Goal: Task Accomplishment & Management: Manage account settings

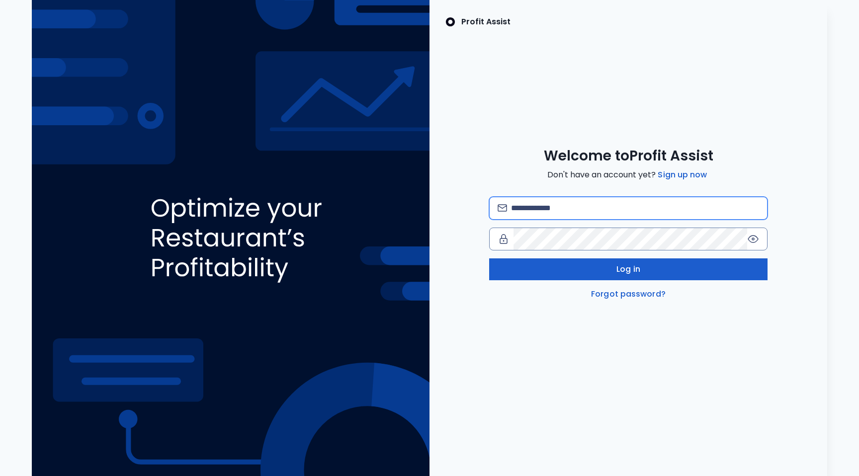
type input "**********"
click at [591, 270] on button "Log in" at bounding box center [628, 269] width 278 height 22
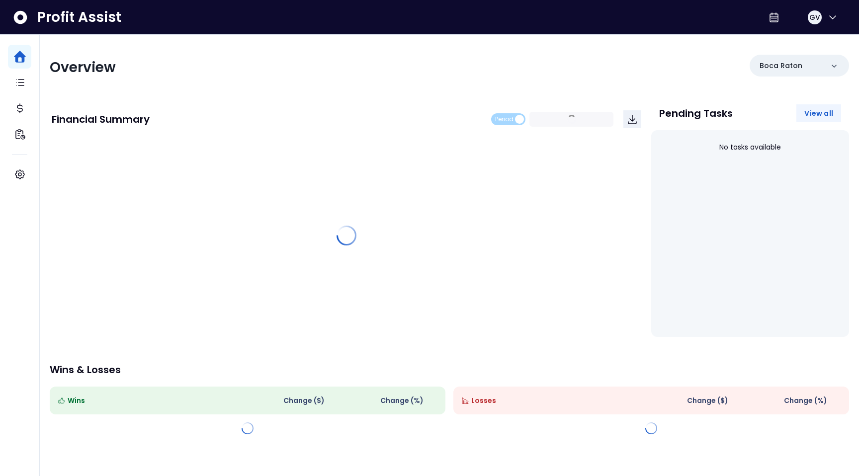
click at [819, 112] on span "View all" at bounding box center [818, 113] width 29 height 10
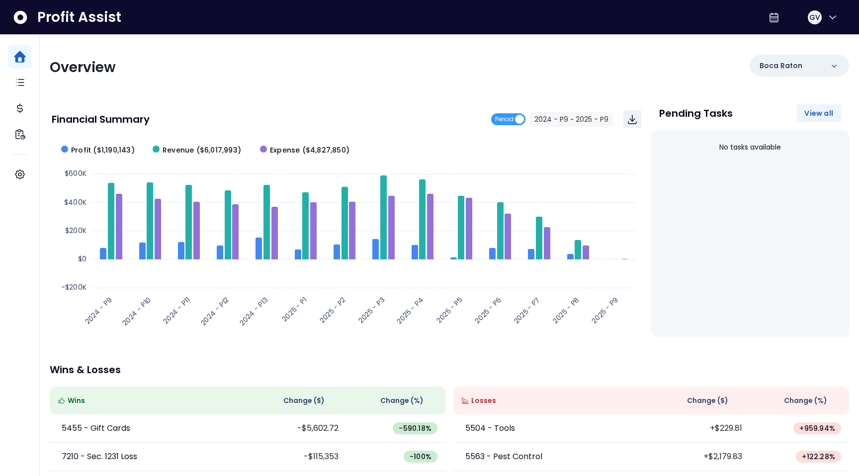
click at [828, 113] on span "View all" at bounding box center [818, 113] width 29 height 10
click at [842, 65] on div "Boca Raton" at bounding box center [798, 66] width 99 height 22
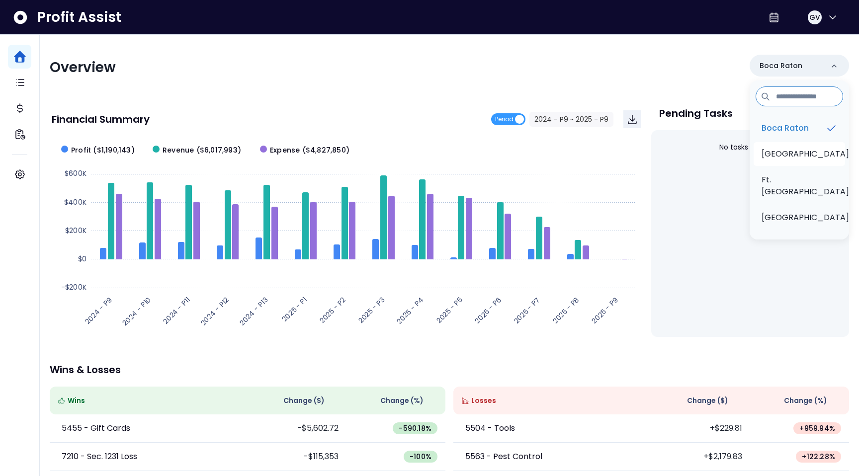
click at [827, 153] on li "[GEOGRAPHIC_DATA]" at bounding box center [798, 154] width 91 height 24
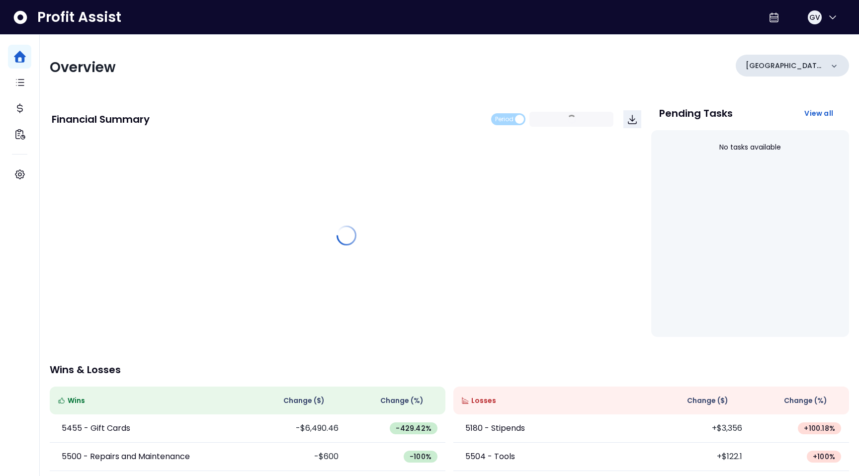
click at [824, 61] on div "[GEOGRAPHIC_DATA]" at bounding box center [791, 66] width 113 height 22
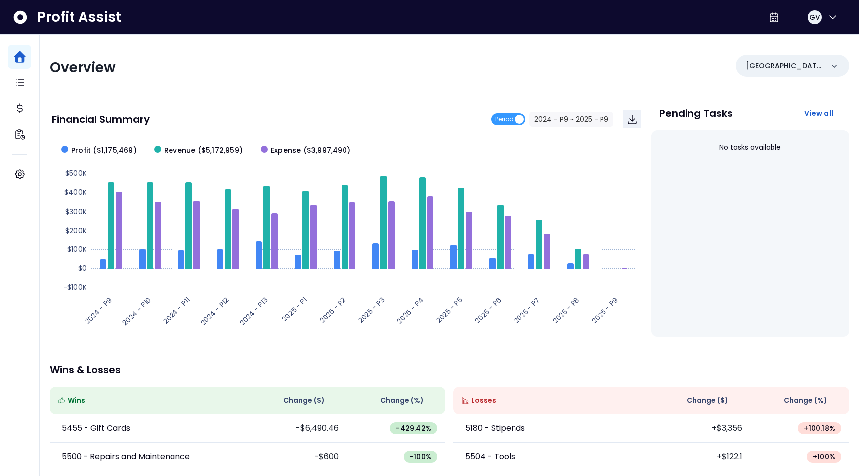
click at [825, 51] on div "Overview Boynton Beach Financial Summary Period 2024 - P9 ~ 2025 - P9 Created w…" at bounding box center [449, 329] width 819 height 588
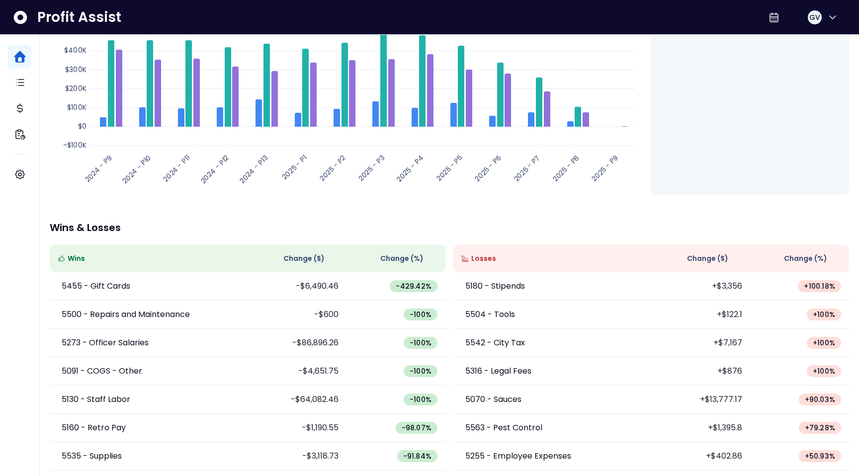
scroll to position [147, 0]
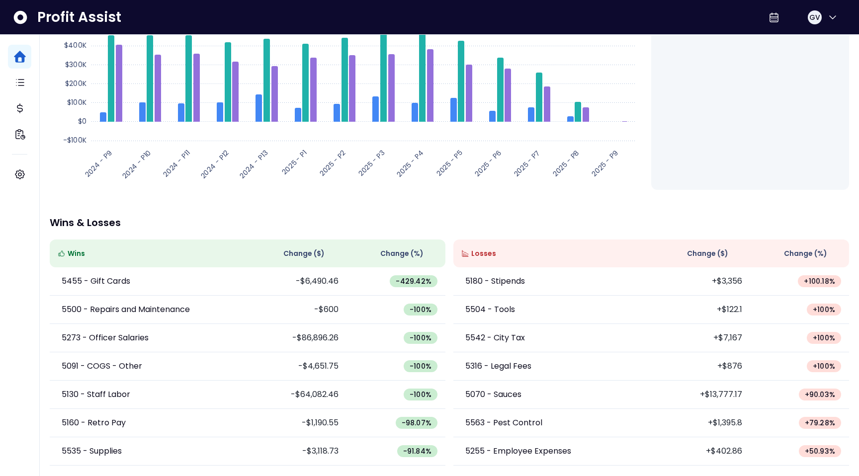
click at [317, 252] on span "Change ( $ )" at bounding box center [303, 253] width 41 height 10
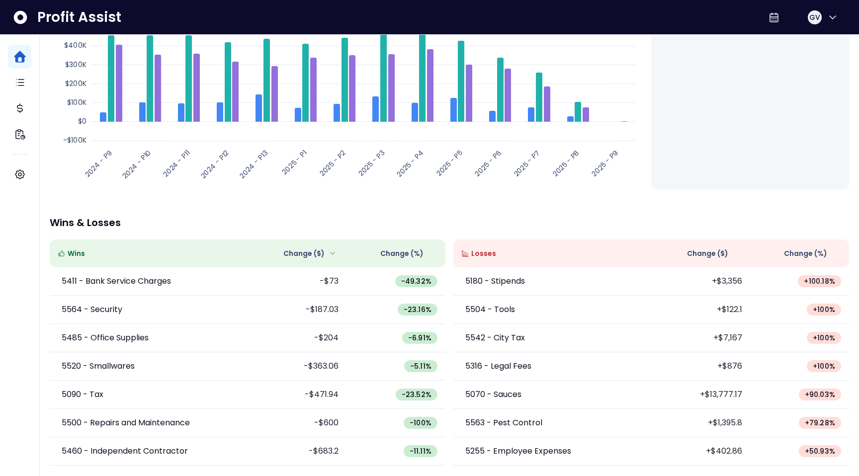
click at [317, 252] on span "Change ( $ )" at bounding box center [303, 253] width 41 height 10
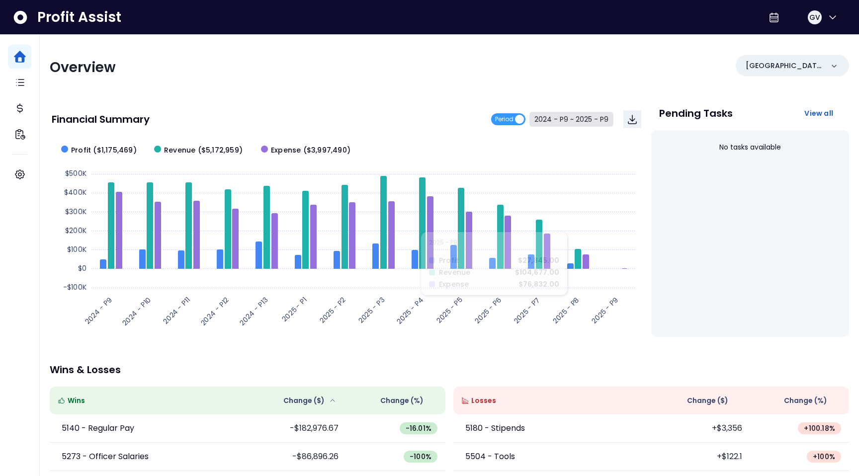
click at [585, 114] on button "2024 - P9 ~ 2025 - P9" at bounding box center [571, 119] width 84 height 15
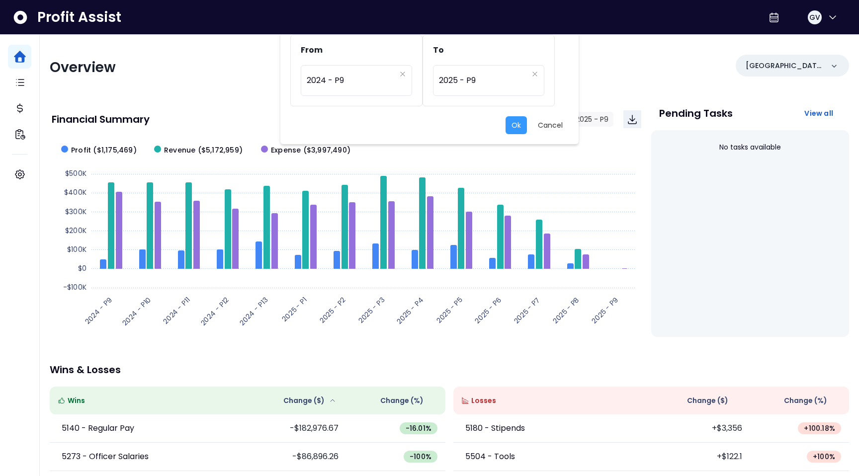
click at [602, 94] on div "From ********* 2024 - P9 To ********* 2025 - P9 Ok Cancel" at bounding box center [429, 238] width 859 height 476
click at [598, 153] on div "From ********* 2024 - P9 To ********* 2025 - P9 Ok Cancel" at bounding box center [429, 238] width 859 height 476
click at [551, 127] on button "Cancel" at bounding box center [550, 125] width 37 height 18
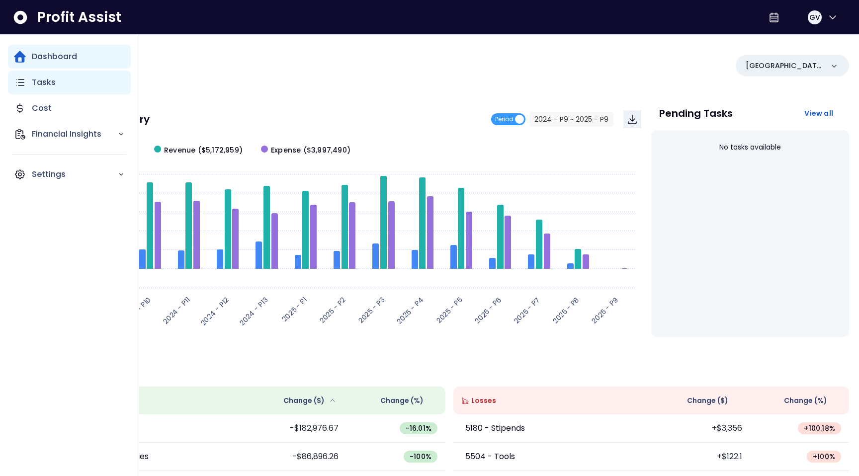
click at [20, 83] on icon "Main navigation" at bounding box center [20, 83] width 12 height 12
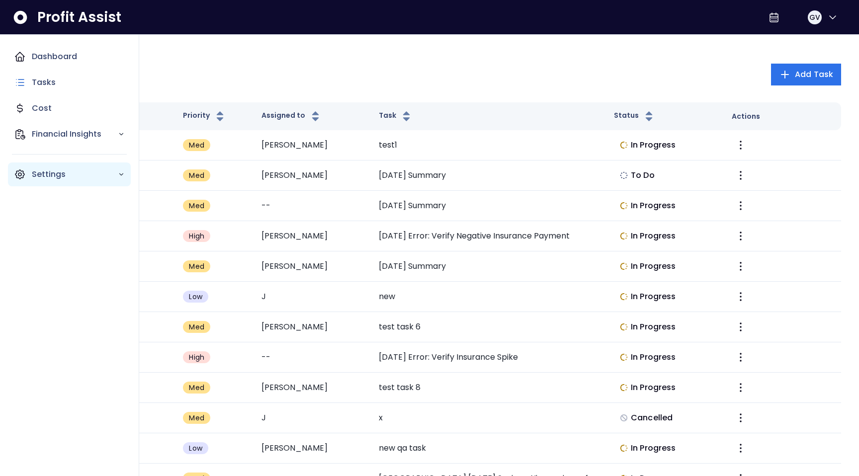
click at [41, 177] on p "Settings" at bounding box center [75, 174] width 86 height 12
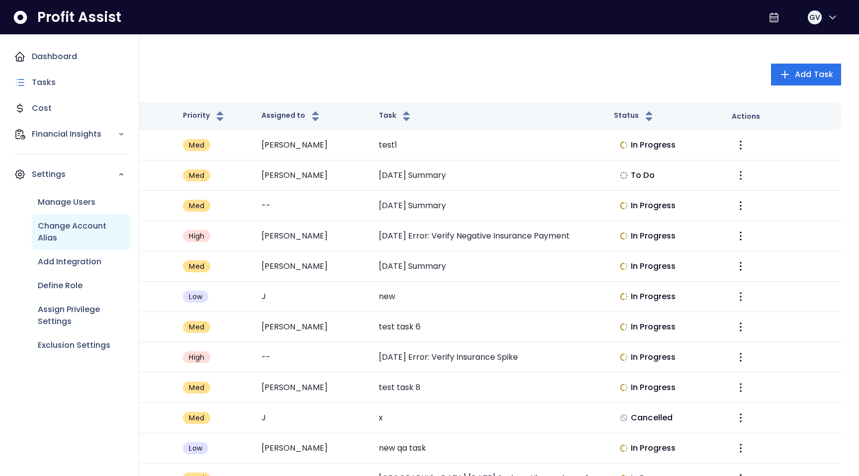
click at [66, 233] on p "Change Account Alias" at bounding box center [81, 232] width 87 height 24
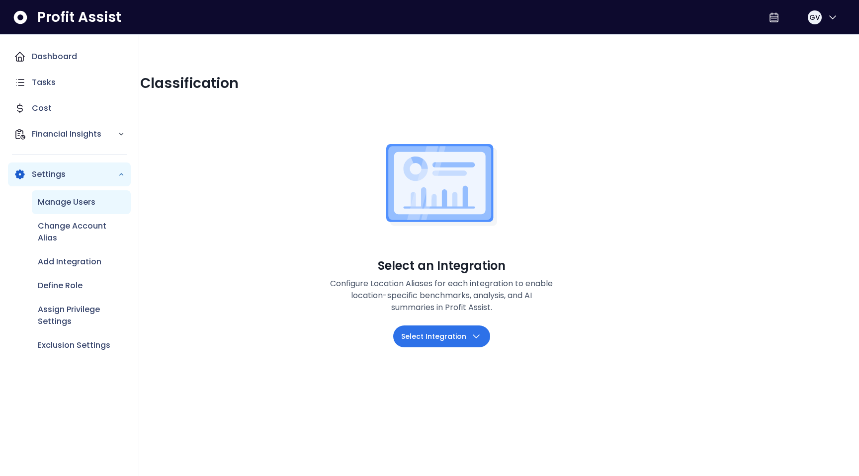
click at [73, 213] on div "Manage Users" at bounding box center [81, 202] width 99 height 24
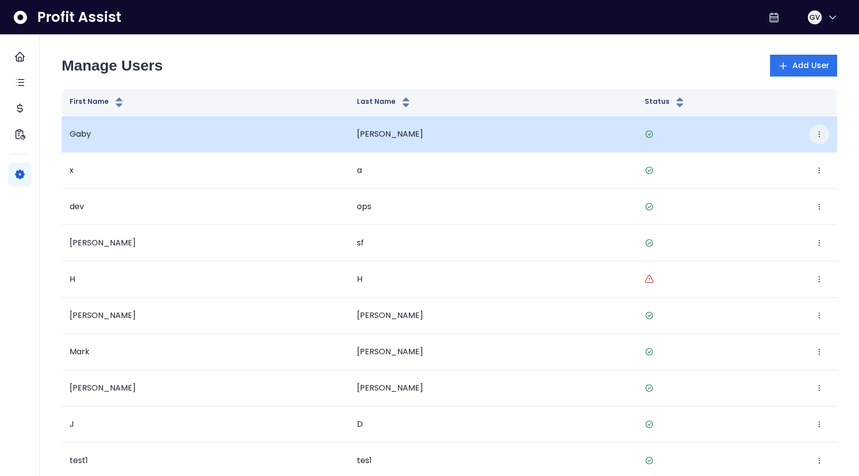
click at [820, 131] on icon "button" at bounding box center [819, 134] width 8 height 8
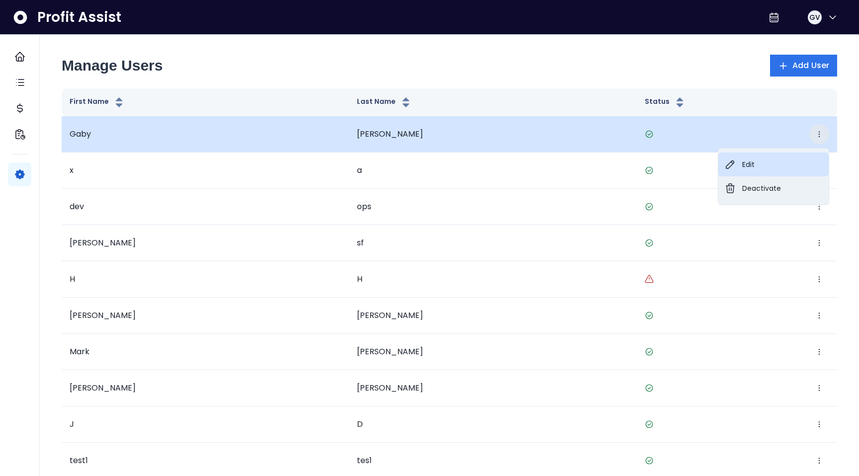
click at [760, 167] on button "Edit" at bounding box center [773, 165] width 110 height 24
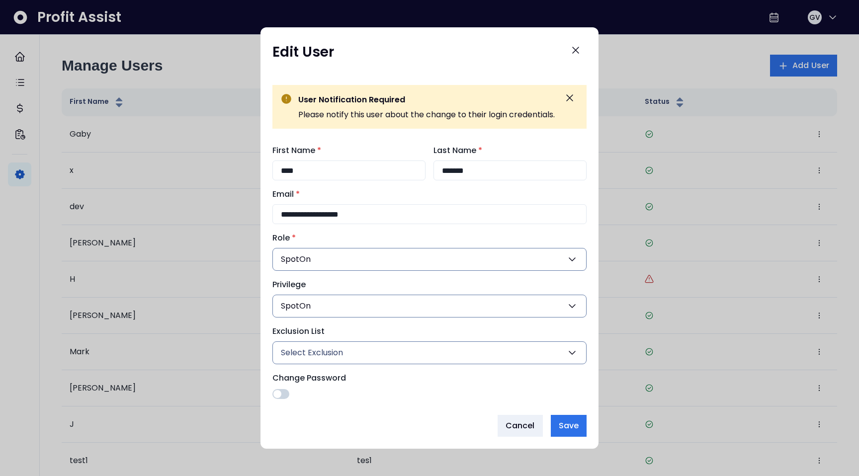
scroll to position [9, 0]
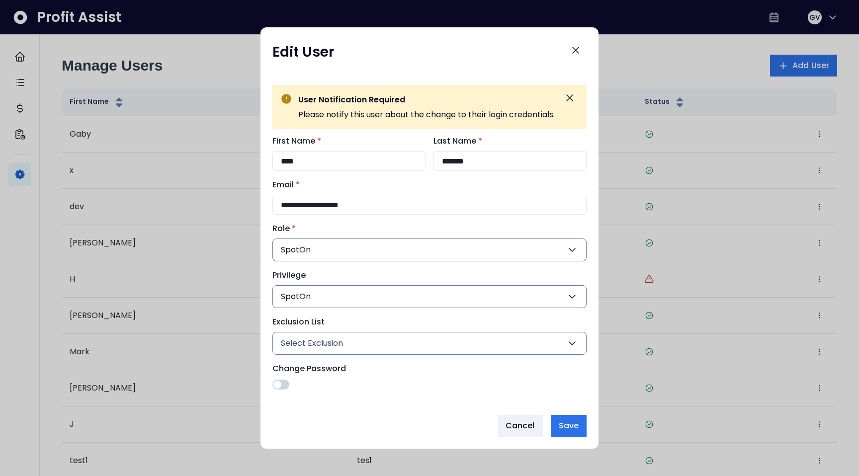
click at [572, 296] on icon "button" at bounding box center [572, 296] width 6 height 3
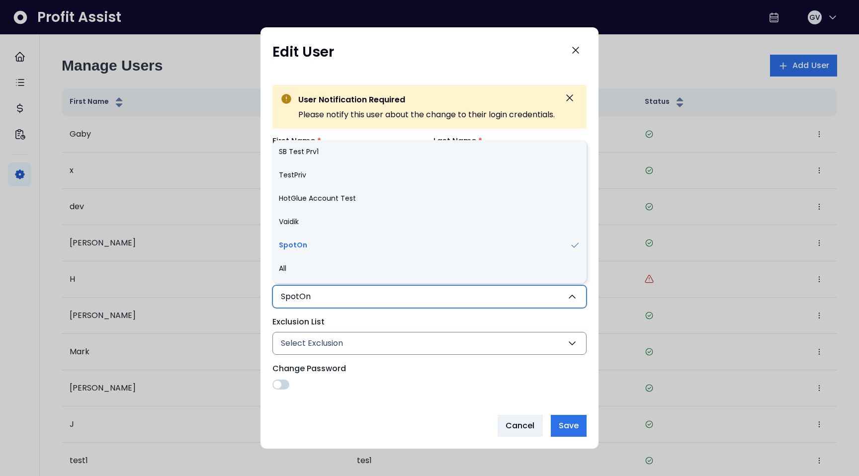
click at [572, 296] on icon "button" at bounding box center [572, 296] width 6 height 3
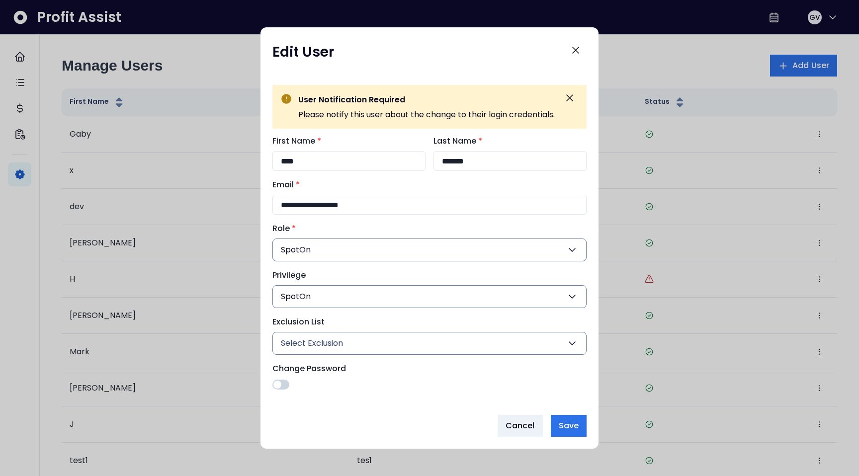
click at [559, 368] on label "Change Password" at bounding box center [426, 369] width 308 height 12
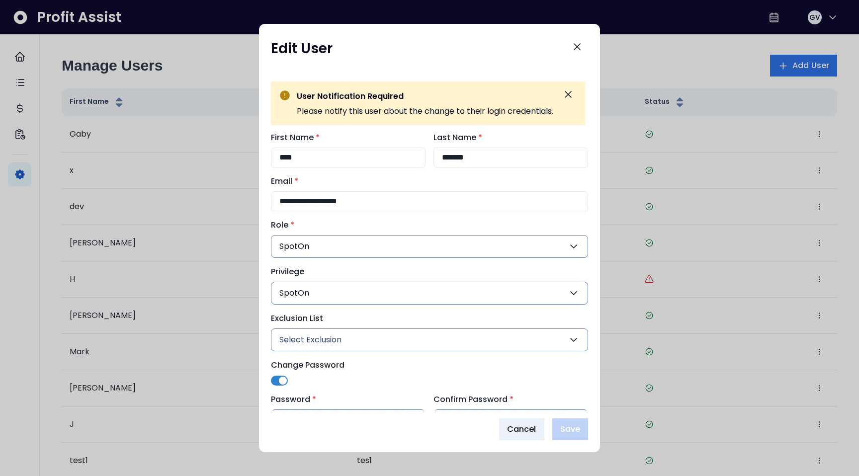
click at [574, 344] on icon "button" at bounding box center [573, 340] width 12 height 12
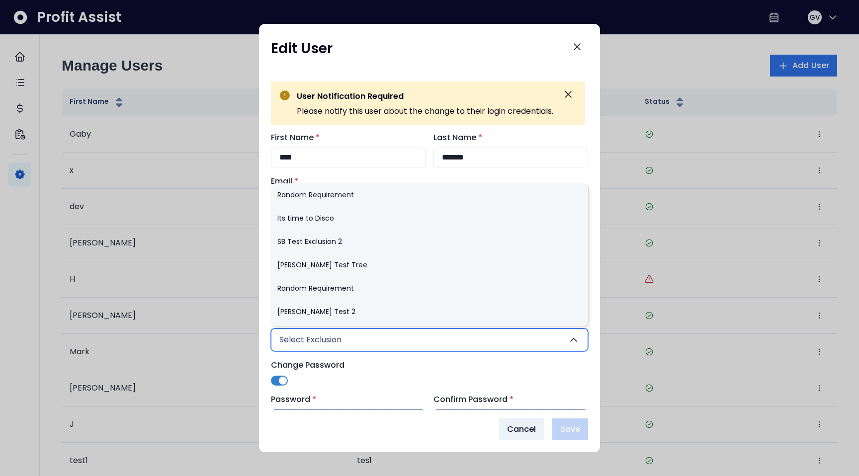
click at [574, 344] on icon "button" at bounding box center [573, 340] width 12 height 12
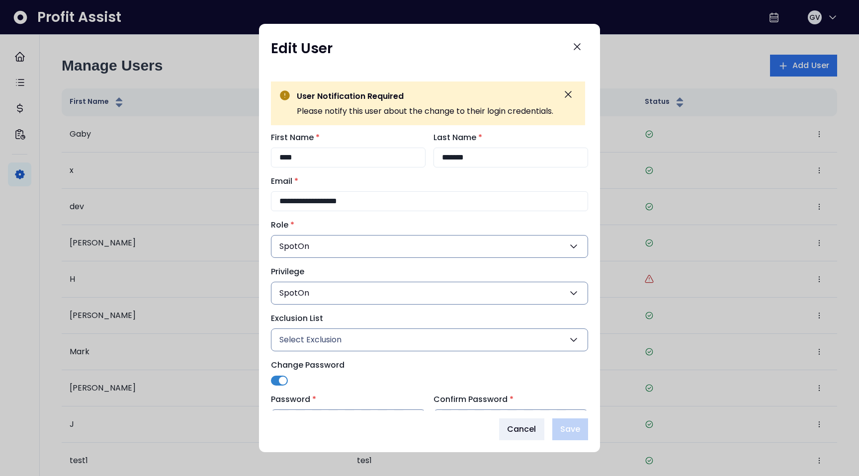
click at [274, 378] on span at bounding box center [279, 381] width 17 height 10
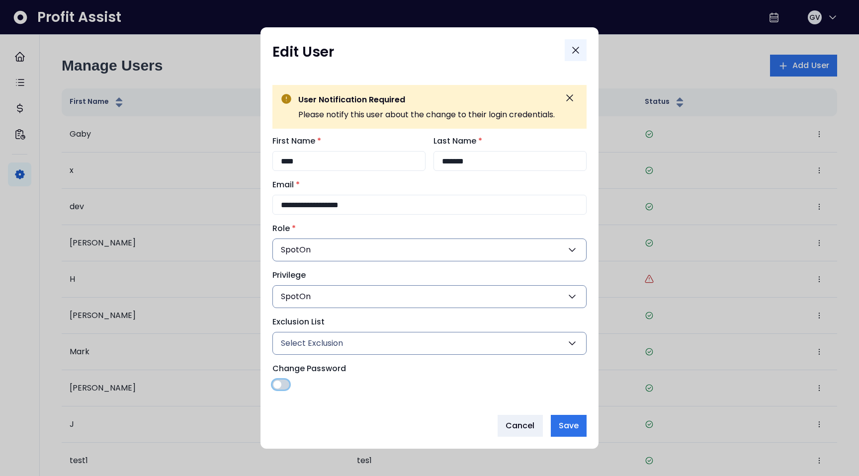
click at [576, 50] on icon "Close" at bounding box center [575, 50] width 6 height 6
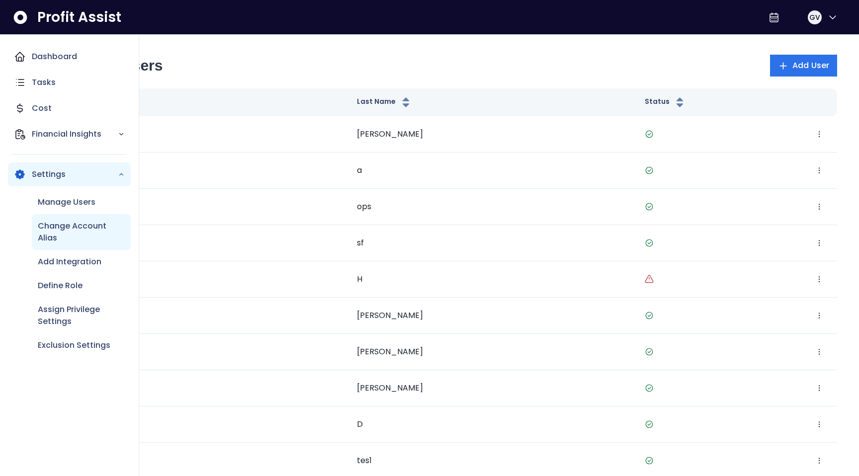
click at [58, 227] on p "Change Account Alias" at bounding box center [81, 232] width 87 height 24
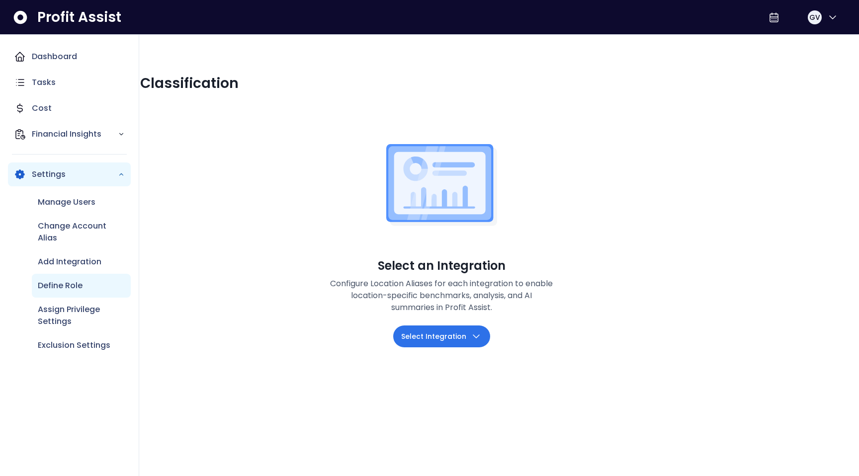
click at [55, 296] on div "Define Role" at bounding box center [81, 286] width 99 height 24
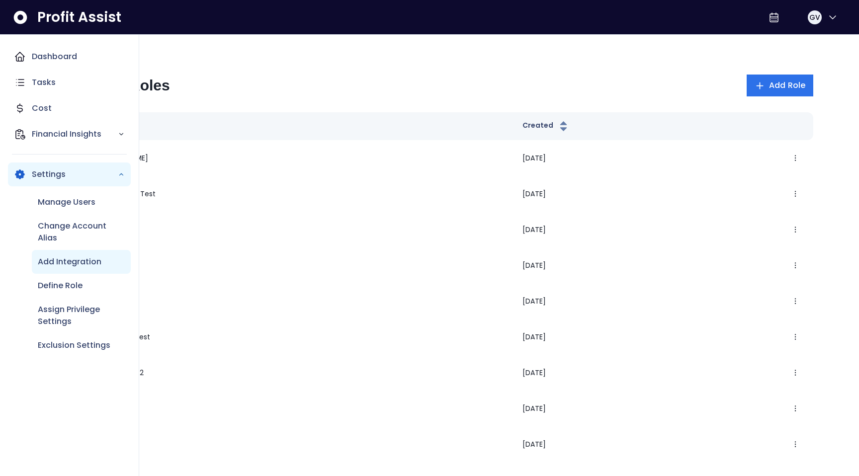
click at [75, 260] on p "Add Integration" at bounding box center [70, 262] width 64 height 12
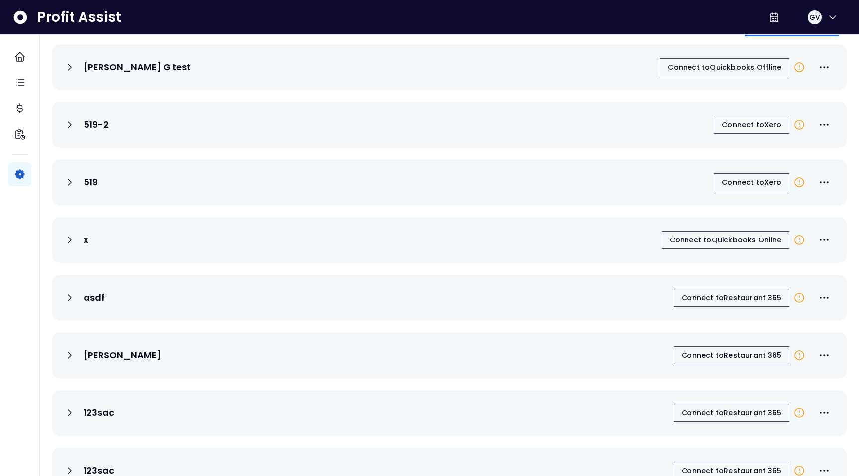
scroll to position [44, 0]
click at [801, 183] on icon at bounding box center [799, 181] width 12 height 12
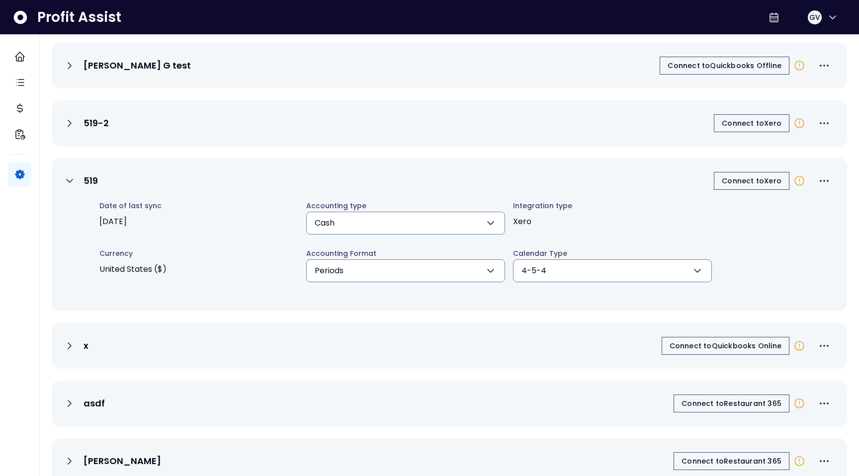
click at [702, 276] on icon "button" at bounding box center [697, 271] width 12 height 12
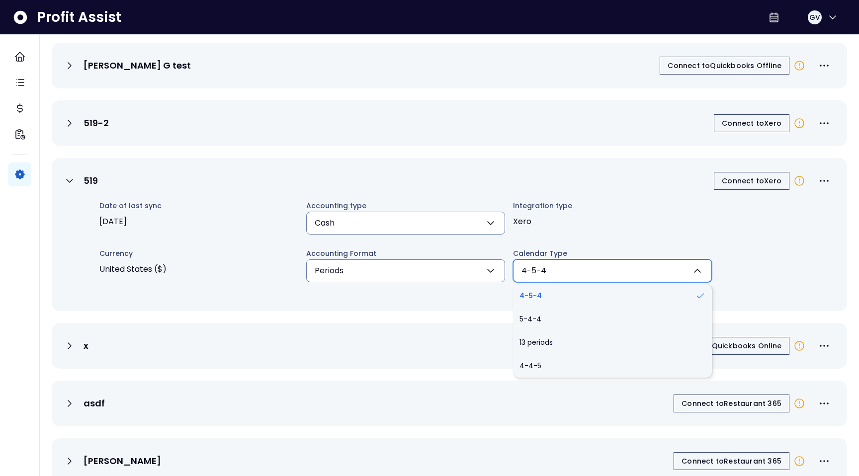
click at [702, 276] on icon "button" at bounding box center [697, 271] width 12 height 12
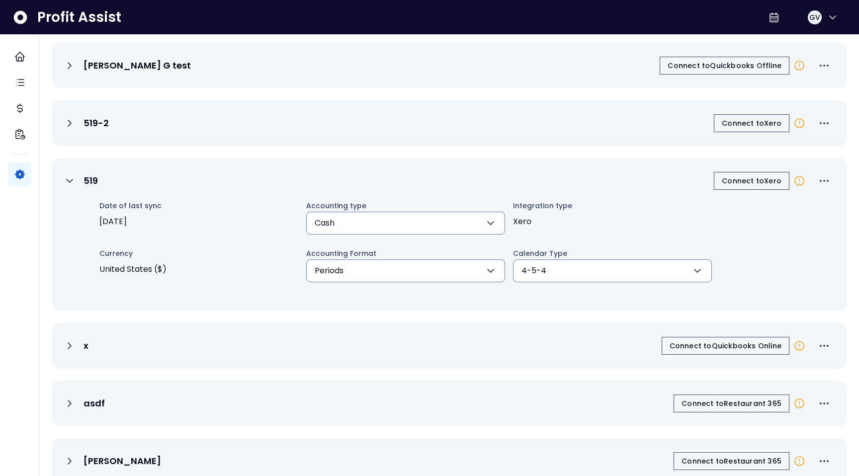
click at [797, 125] on icon at bounding box center [799, 123] width 12 height 12
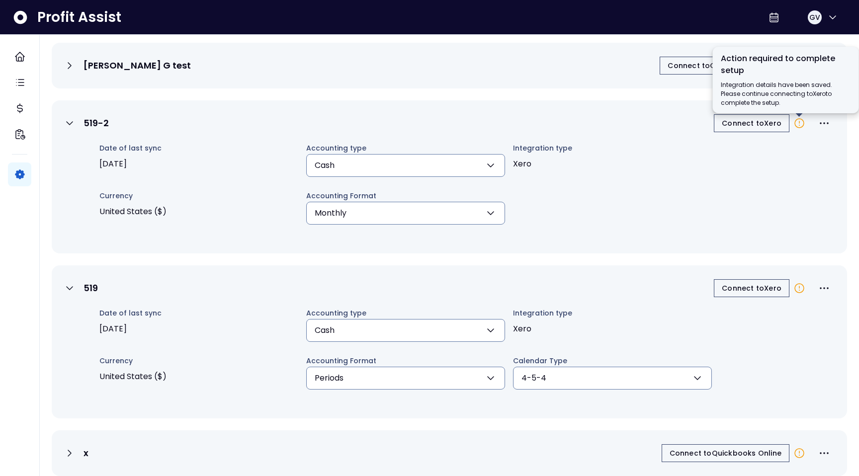
click at [797, 125] on icon at bounding box center [799, 123] width 12 height 12
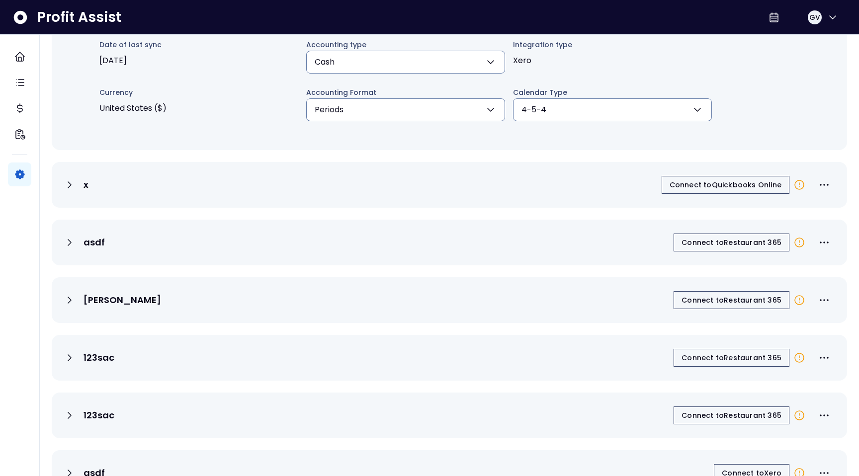
scroll to position [321, 0]
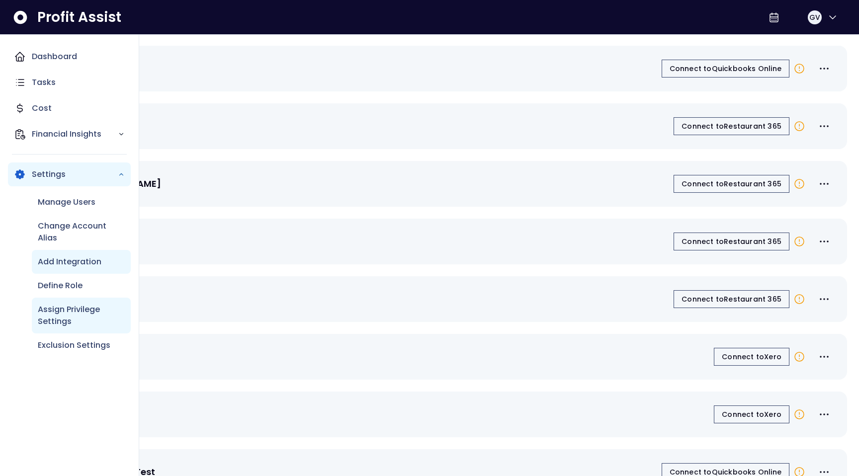
click at [64, 310] on p "Assign Privilege Settings" at bounding box center [81, 316] width 87 height 24
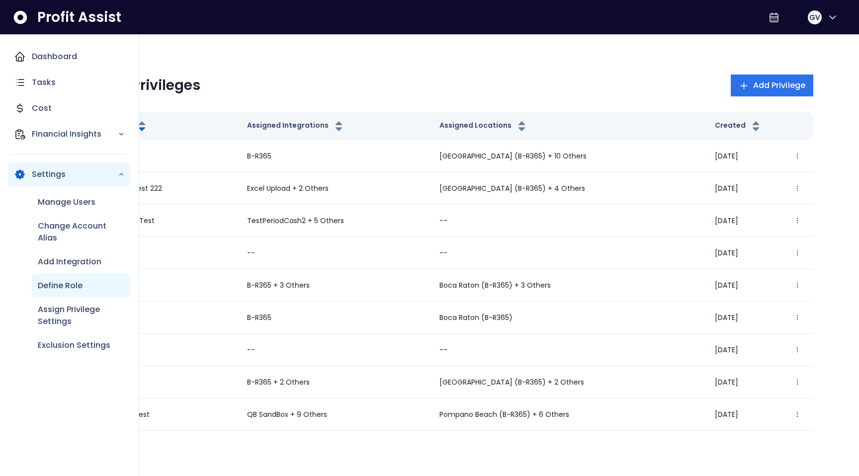
click at [83, 293] on div "Define Role" at bounding box center [81, 286] width 99 height 24
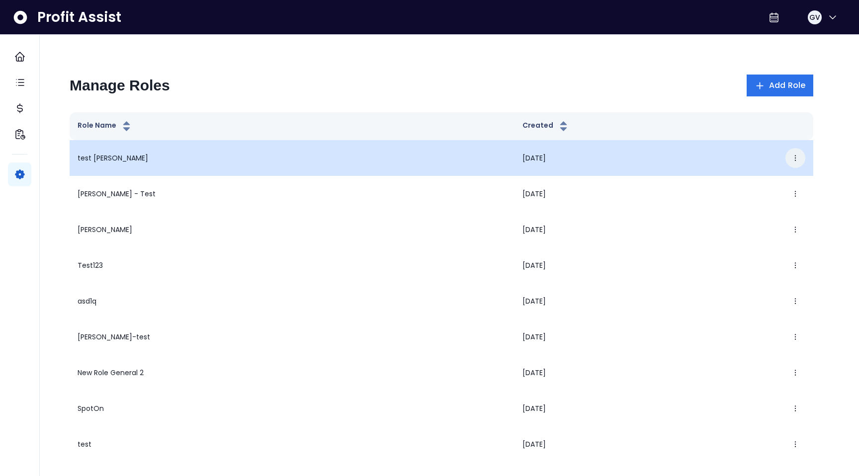
click at [796, 159] on icon "button" at bounding box center [795, 158] width 8 height 8
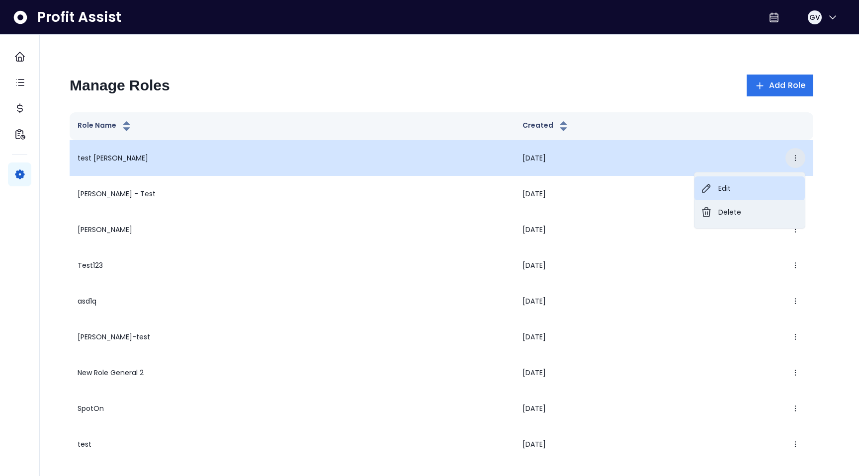
click at [757, 192] on button "Edit" at bounding box center [749, 188] width 110 height 24
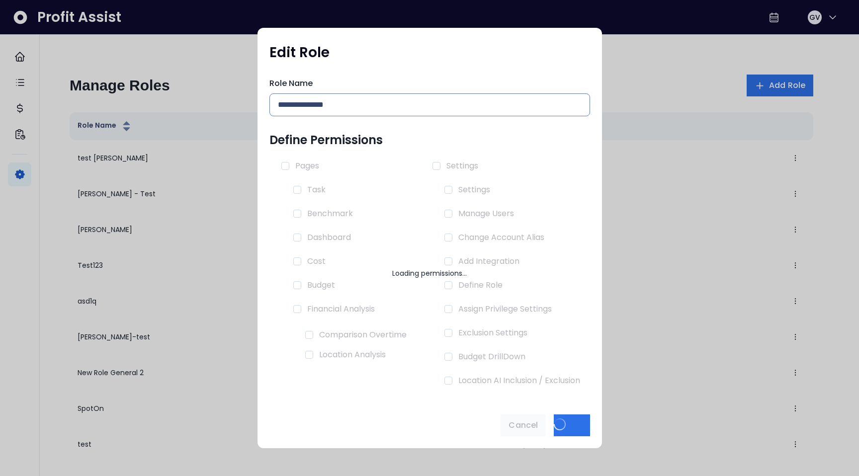
type input "**********"
